Goal: Check status: Check status

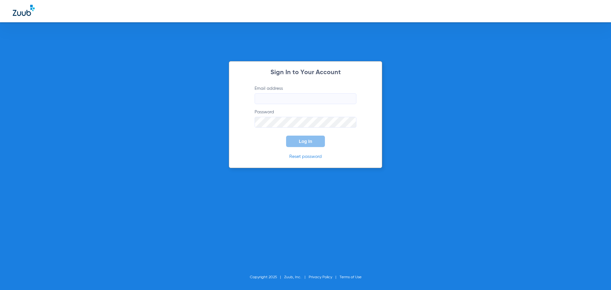
type input "arcadia-ps@risas.com"
click at [305, 142] on span "Log In" at bounding box center [305, 141] width 13 height 5
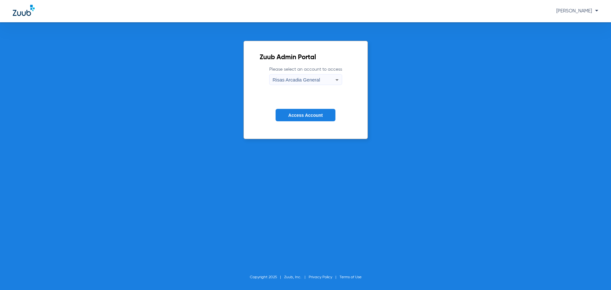
click at [299, 113] on span "Access Account" at bounding box center [305, 115] width 34 height 5
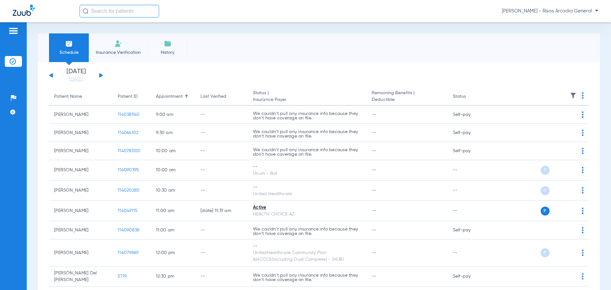
click at [160, 50] on span "History" at bounding box center [167, 52] width 30 height 6
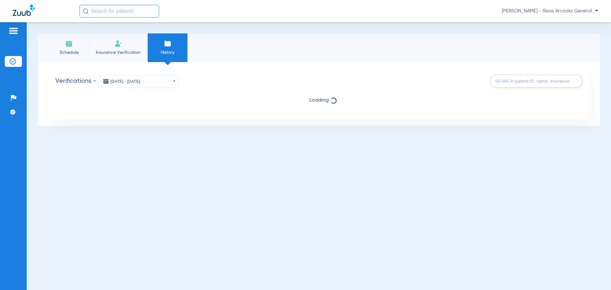
click at [149, 82] on button "Aug 05, 2025 - Aug 12, 2025" at bounding box center [139, 81] width 80 height 13
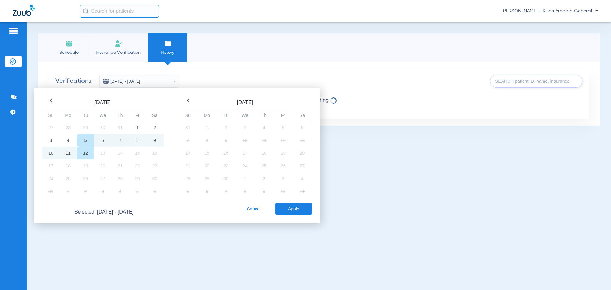
click at [69, 153] on td "11" at bounding box center [67, 153] width 17 height 13
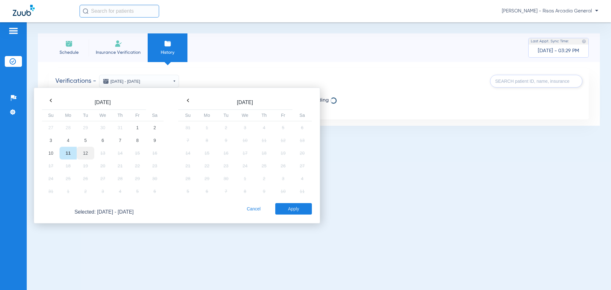
click at [79, 151] on td "12" at bounding box center [85, 153] width 17 height 13
click at [294, 213] on button "Apply" at bounding box center [293, 208] width 37 height 11
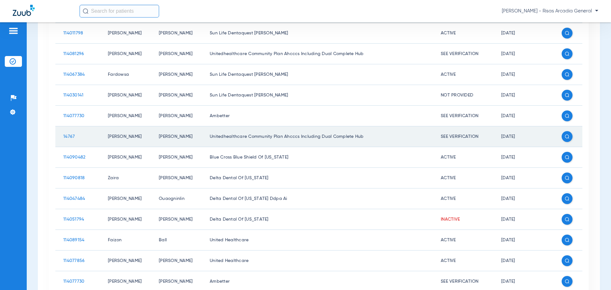
scroll to position [184, 0]
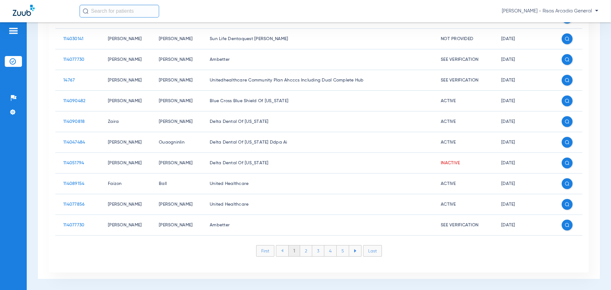
click at [304, 249] on li "2" at bounding box center [306, 250] width 12 height 11
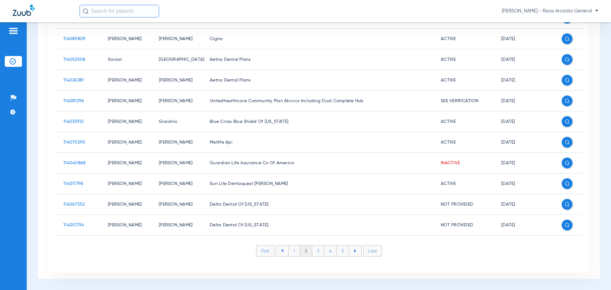
click at [308, 247] on li "2" at bounding box center [306, 250] width 12 height 11
click at [316, 248] on li "3" at bounding box center [318, 250] width 12 height 11
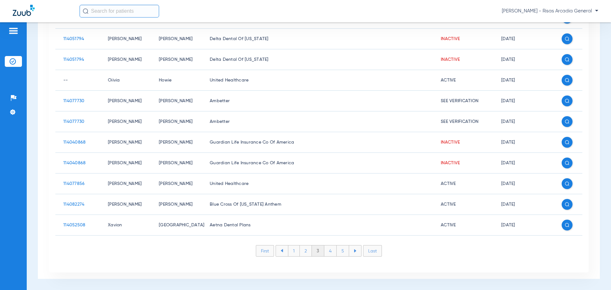
click at [321, 247] on li "3" at bounding box center [318, 250] width 12 height 11
click at [328, 248] on li "4" at bounding box center [330, 250] width 12 height 11
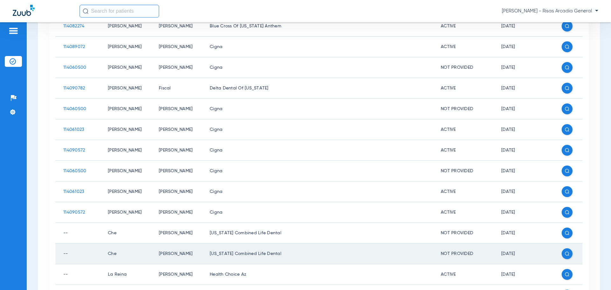
scroll to position [25, 0]
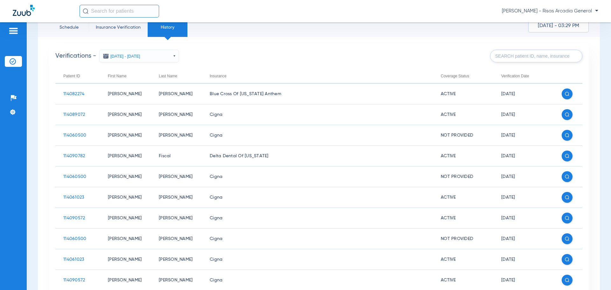
click at [18, 32] on img at bounding box center [13, 31] width 10 height 8
